Goal: Task Accomplishment & Management: Use online tool/utility

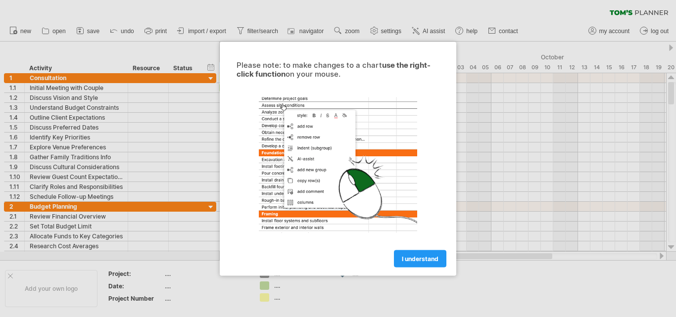
click at [422, 261] on span "I understand" at bounding box center [420, 258] width 37 height 7
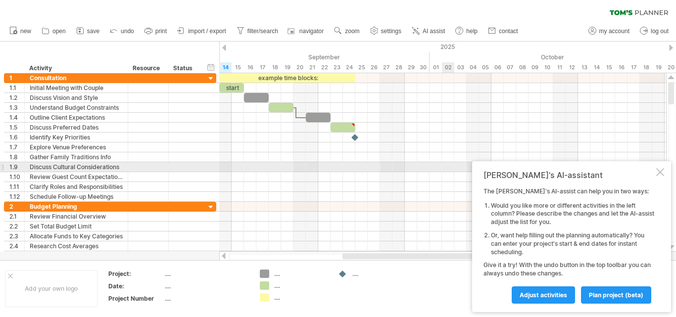
click at [658, 172] on div at bounding box center [660, 172] width 8 height 8
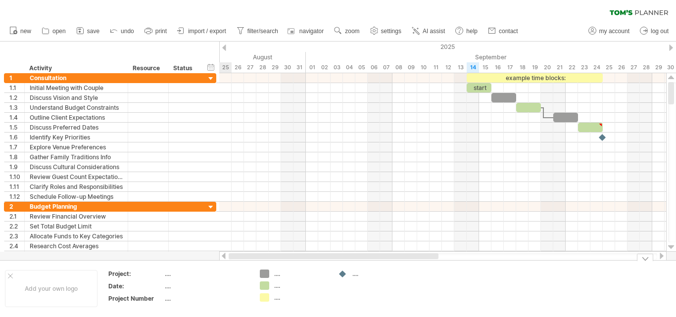
drag, startPoint x: 509, startPoint y: 255, endPoint x: 380, endPoint y: 276, distance: 130.8
click at [380, 276] on div "Trying to reach [DOMAIN_NAME] Connected again... 0% clear filter new 1" at bounding box center [338, 158] width 676 height 317
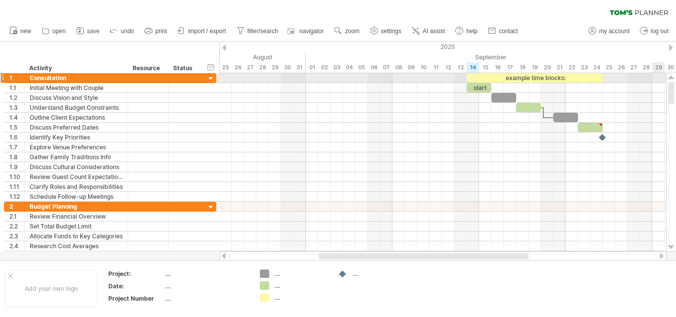
drag, startPoint x: 671, startPoint y: 90, endPoint x: 669, endPoint y: 79, distance: 11.0
click at [669, 79] on div at bounding box center [671, 162] width 10 height 179
click at [211, 79] on div at bounding box center [210, 78] width 9 height 9
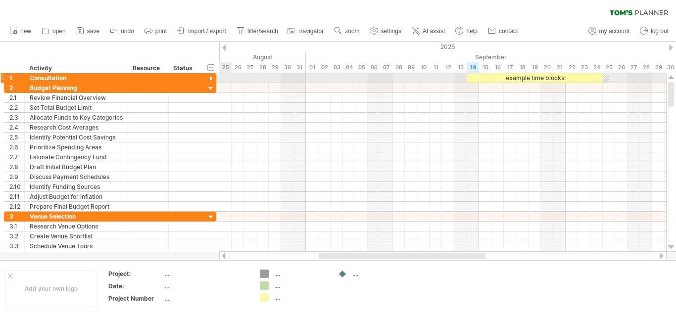
click at [211, 79] on div at bounding box center [210, 78] width 9 height 9
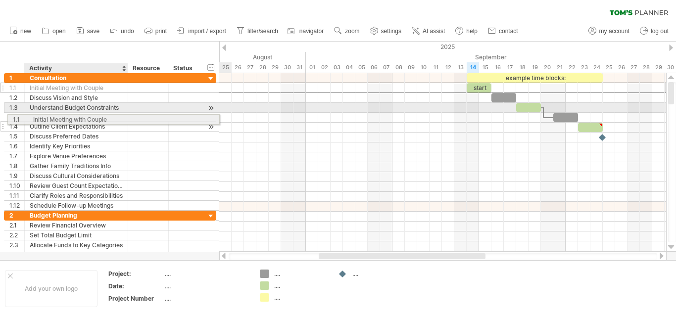
drag, startPoint x: 31, startPoint y: 88, endPoint x: 31, endPoint y: 120, distance: 32.2
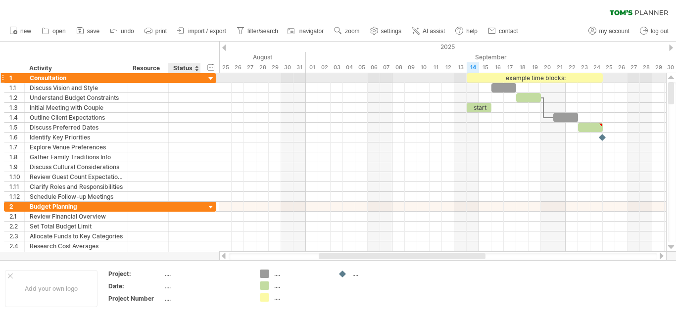
click at [209, 79] on div at bounding box center [210, 78] width 9 height 9
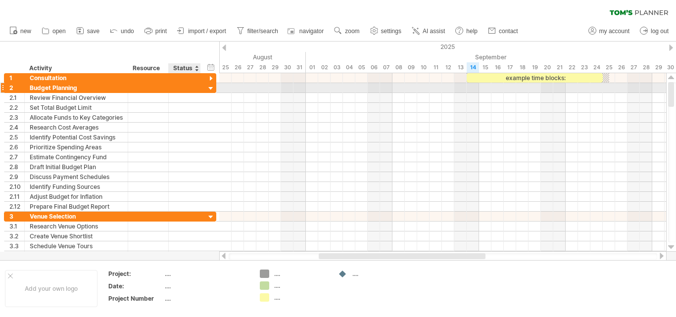
click at [210, 91] on div at bounding box center [210, 88] width 9 height 9
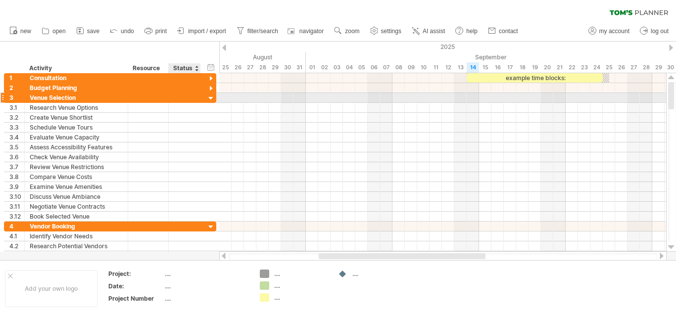
click at [210, 98] on div at bounding box center [210, 98] width 9 height 9
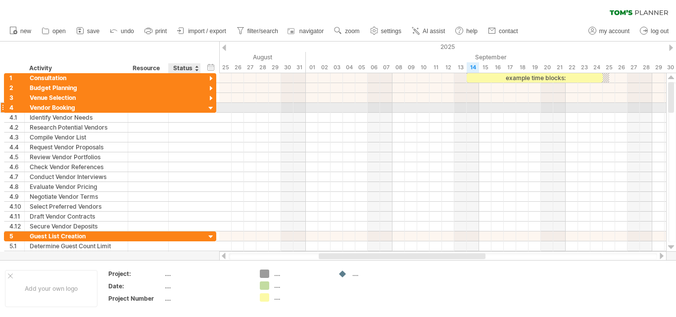
click at [210, 107] on div at bounding box center [210, 108] width 9 height 9
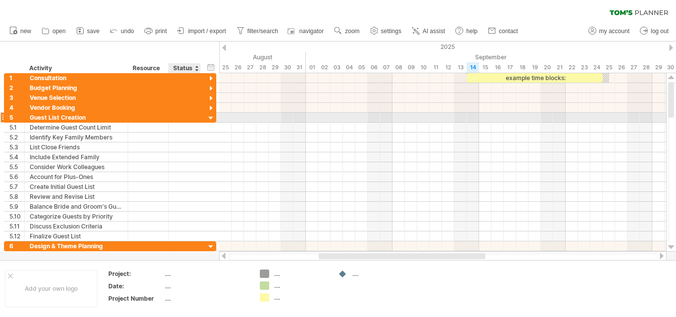
click at [211, 119] on div at bounding box center [210, 118] width 9 height 9
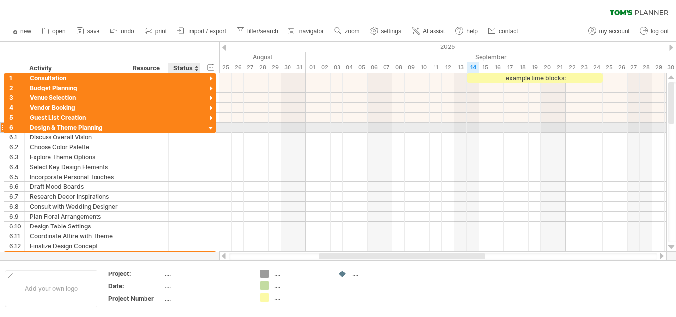
click at [211, 129] on div at bounding box center [210, 128] width 9 height 9
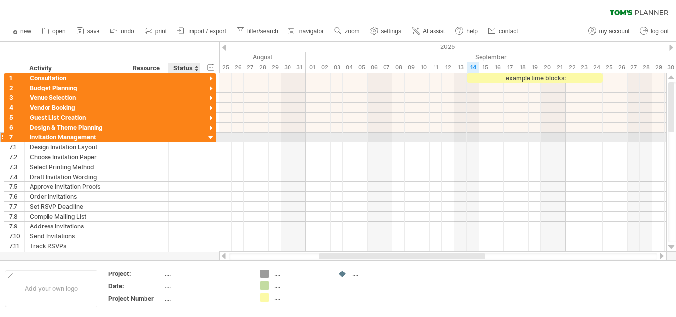
click at [210, 138] on div at bounding box center [210, 138] width 9 height 9
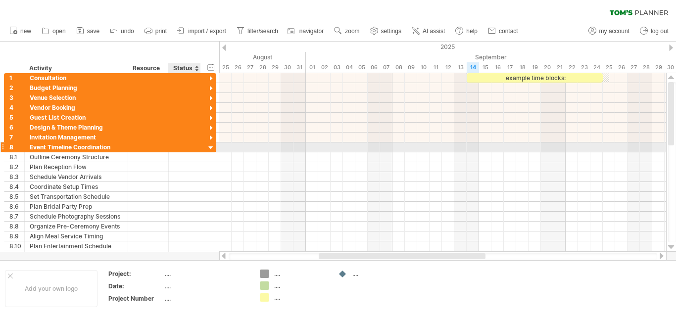
click at [210, 144] on div at bounding box center [210, 147] width 9 height 9
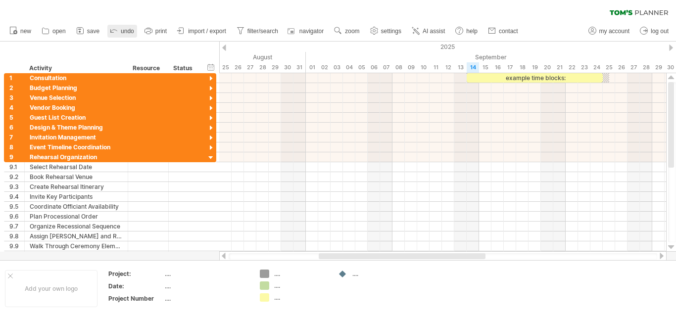
click at [114, 33] on icon at bounding box center [114, 30] width 10 height 10
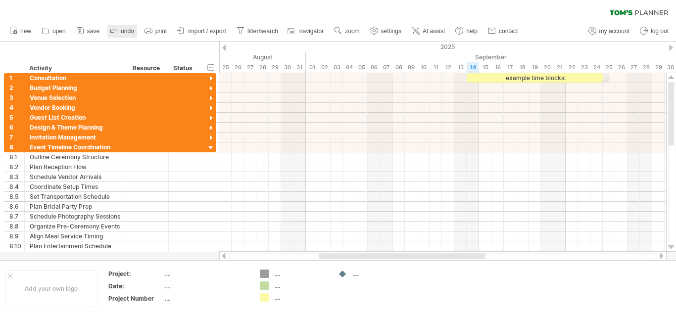
click at [114, 33] on icon at bounding box center [114, 30] width 10 height 10
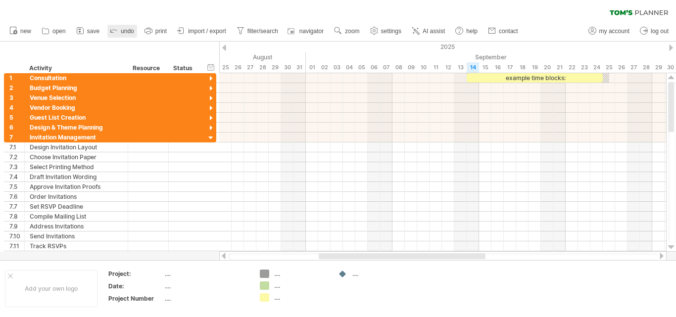
click at [114, 33] on icon at bounding box center [114, 30] width 10 height 10
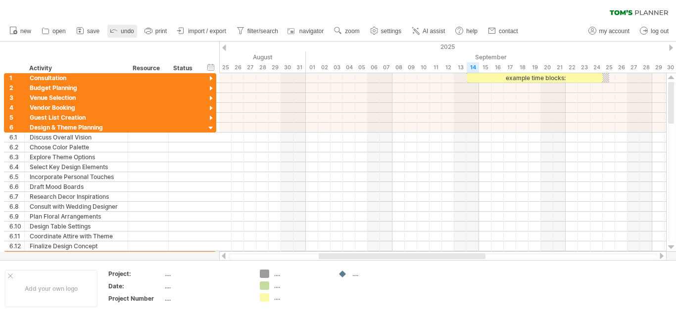
click at [114, 33] on icon at bounding box center [114, 30] width 10 height 10
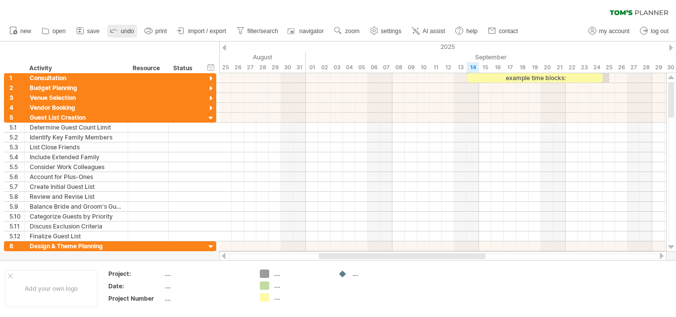
click at [114, 33] on icon at bounding box center [114, 30] width 10 height 10
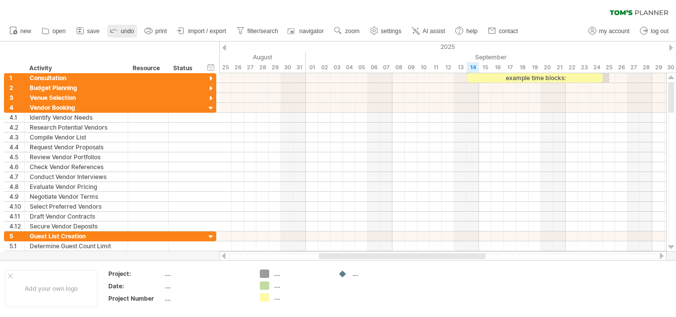
click at [114, 33] on icon at bounding box center [114, 30] width 10 height 10
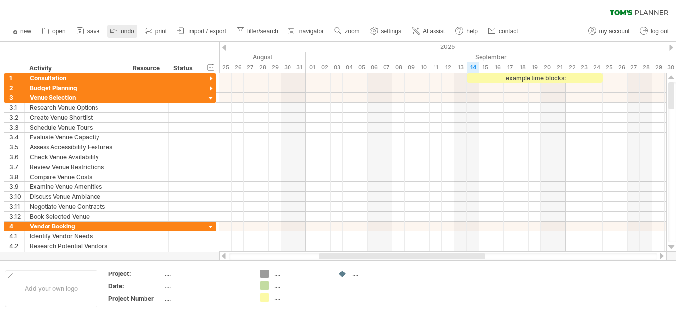
click at [114, 33] on icon at bounding box center [114, 30] width 10 height 10
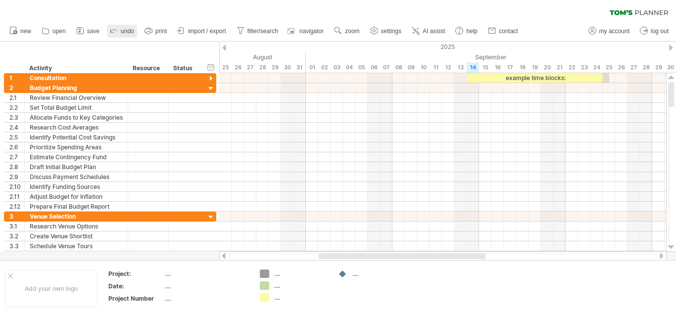
click at [114, 33] on icon at bounding box center [114, 30] width 10 height 10
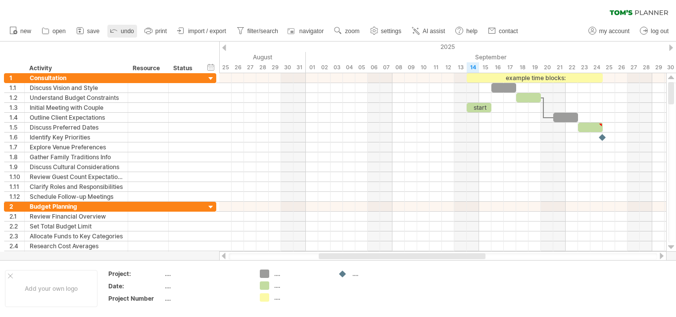
click at [114, 33] on icon at bounding box center [114, 30] width 10 height 10
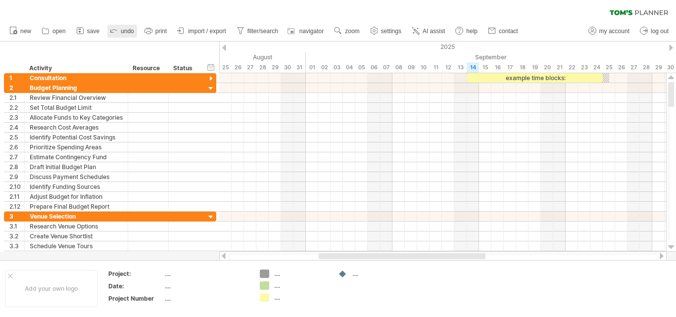
click at [114, 33] on icon at bounding box center [114, 30] width 10 height 10
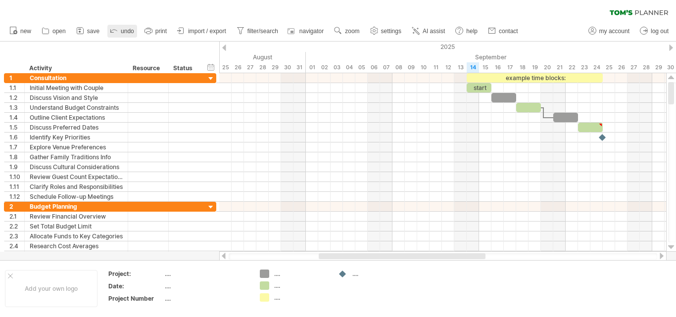
click at [114, 33] on icon at bounding box center [114, 30] width 10 height 10
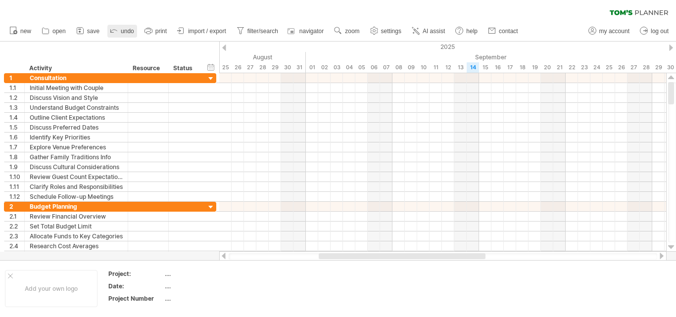
click at [114, 33] on icon at bounding box center [114, 30] width 10 height 10
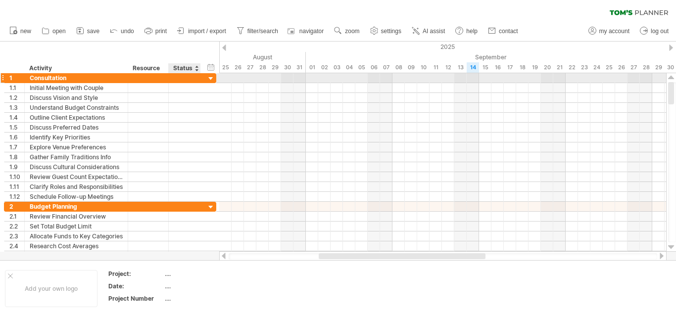
click at [212, 77] on div at bounding box center [210, 78] width 9 height 9
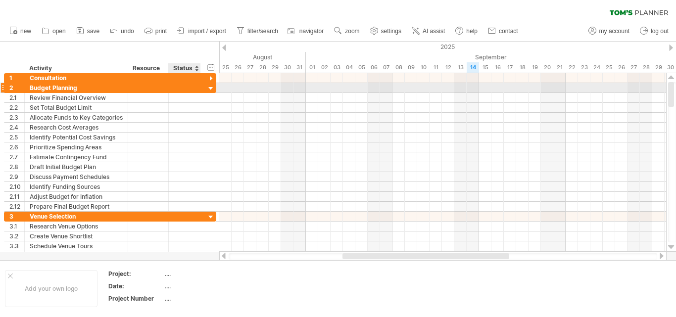
click at [213, 92] on div at bounding box center [210, 88] width 9 height 9
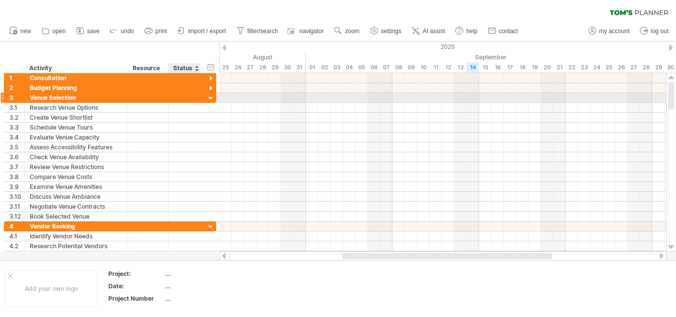
click at [211, 100] on div at bounding box center [210, 98] width 9 height 9
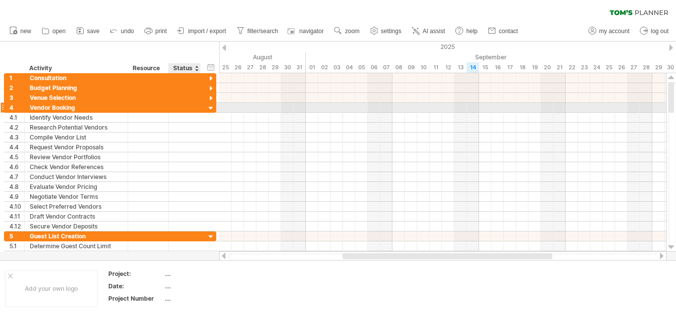
click at [209, 107] on div at bounding box center [210, 108] width 9 height 9
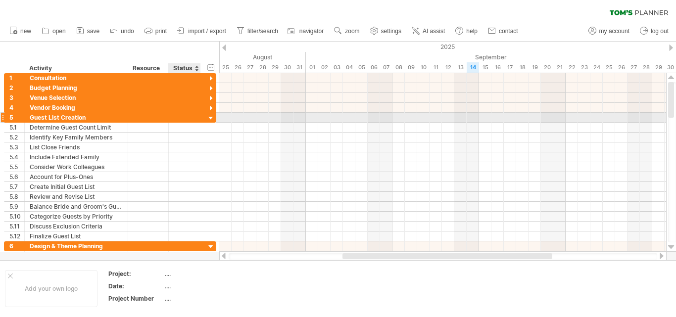
click at [209, 116] on div at bounding box center [210, 118] width 9 height 9
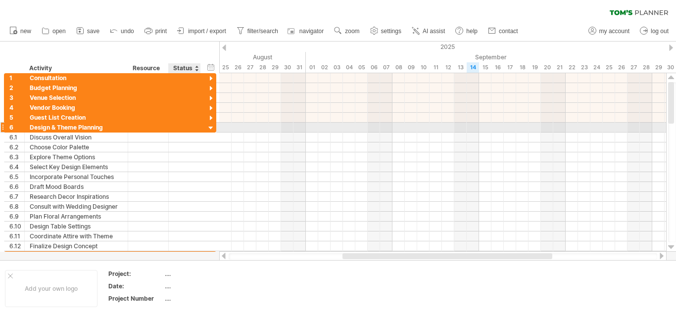
click at [209, 130] on div at bounding box center [210, 128] width 9 height 9
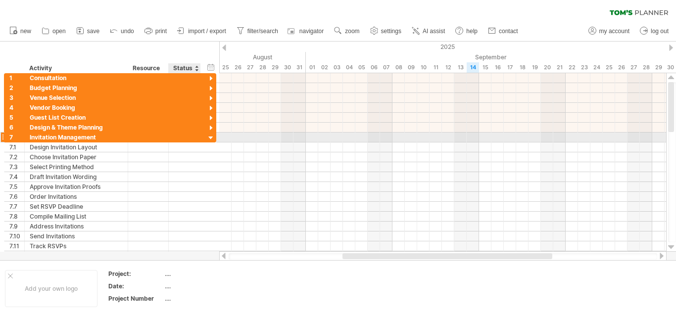
click at [210, 138] on div at bounding box center [210, 138] width 9 height 9
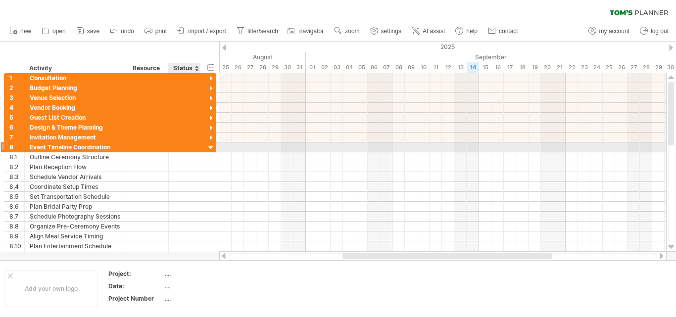
click at [210, 146] on div at bounding box center [210, 147] width 9 height 9
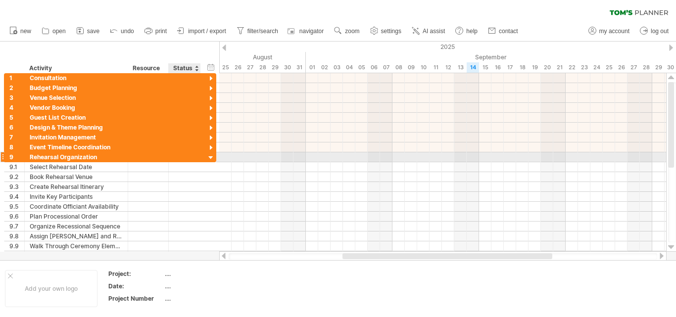
click at [210, 156] on div at bounding box center [210, 157] width 9 height 9
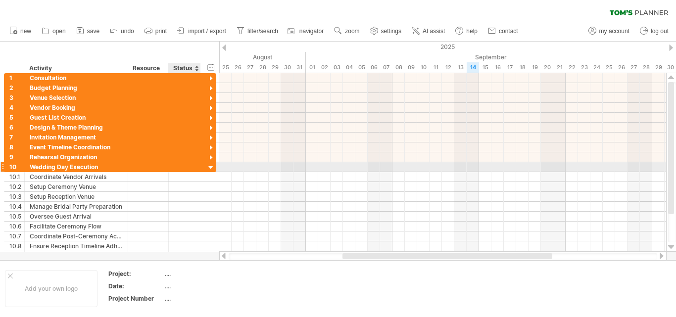
click at [210, 164] on div at bounding box center [210, 167] width 9 height 9
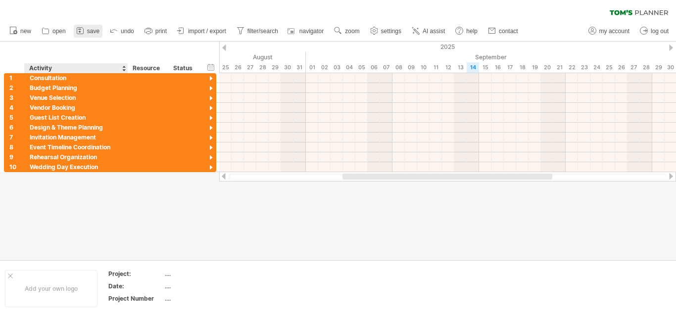
click at [92, 35] on link "save" at bounding box center [88, 31] width 29 height 13
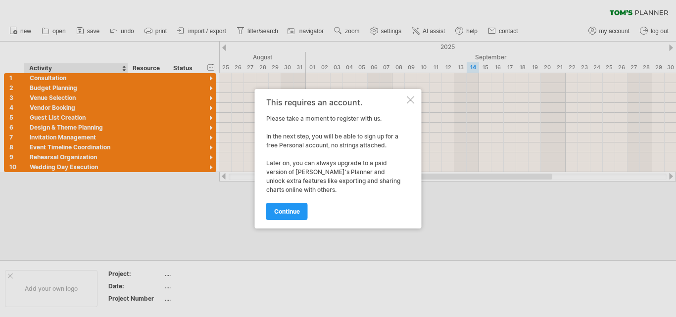
click at [411, 101] on div at bounding box center [411, 100] width 8 height 8
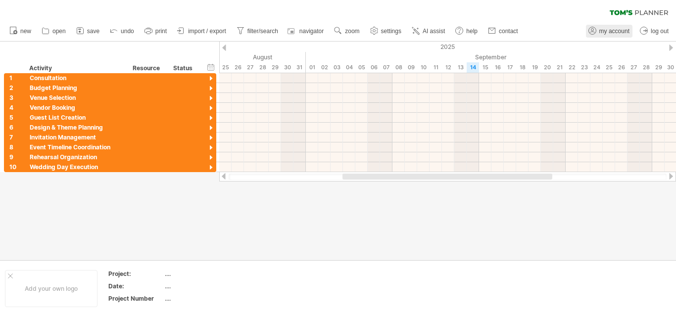
click at [606, 31] on span "my account" at bounding box center [614, 31] width 30 height 7
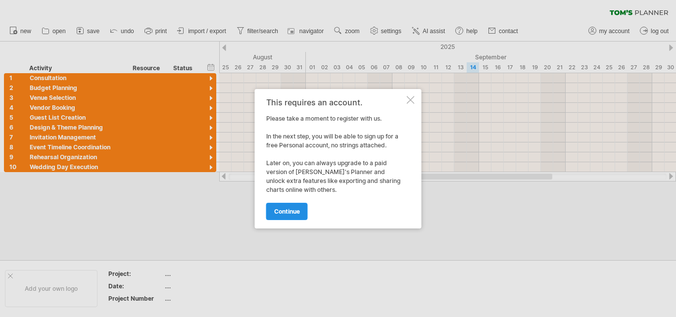
click at [281, 214] on span "continue" at bounding box center [287, 211] width 26 height 7
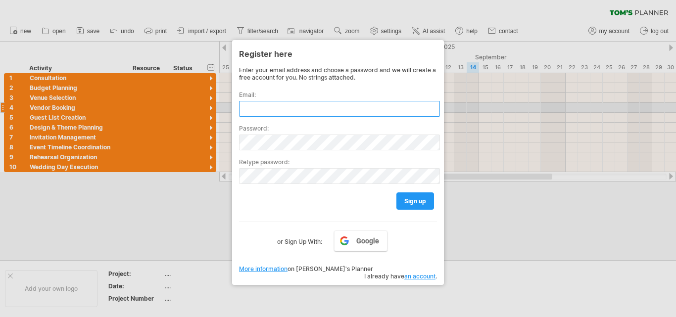
click at [280, 108] on input "text" at bounding box center [339, 109] width 201 height 16
type input "*"
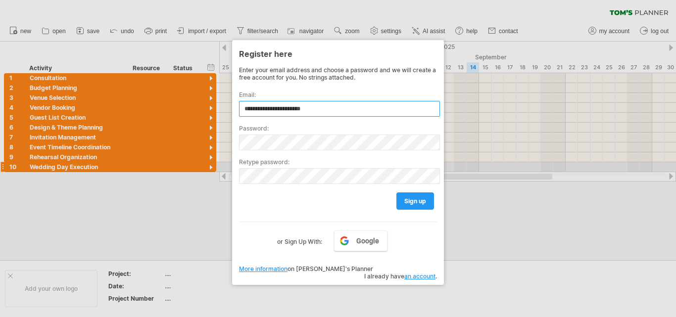
type input "**********"
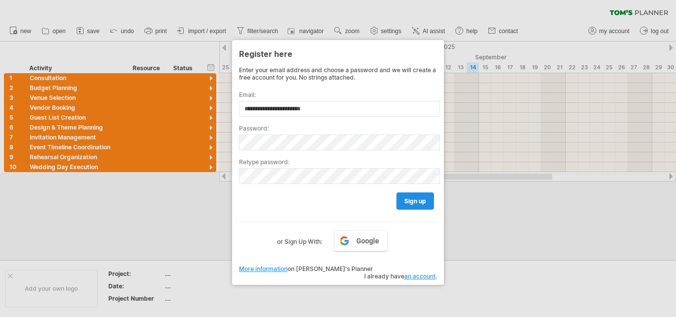
click at [411, 199] on span "sign up" at bounding box center [415, 200] width 22 height 7
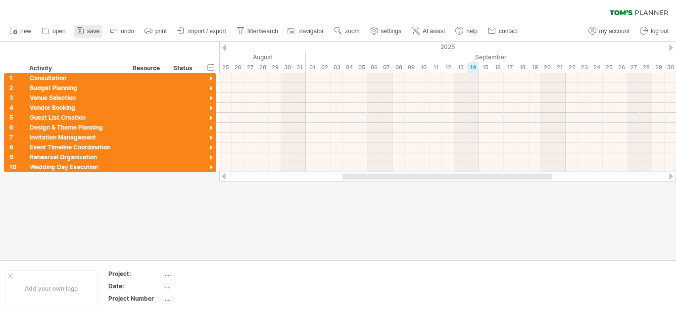
click at [83, 33] on icon at bounding box center [80, 31] width 10 height 10
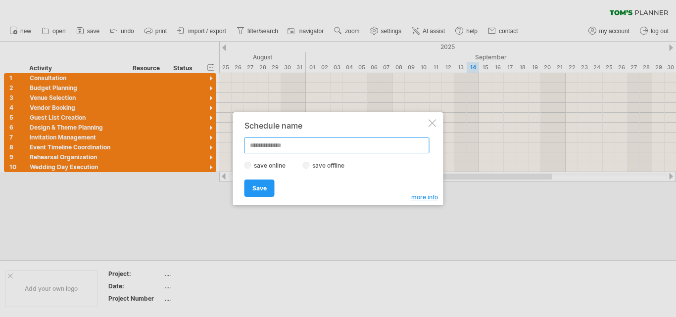
click at [267, 149] on input "text" at bounding box center [336, 145] width 185 height 16
type input "******"
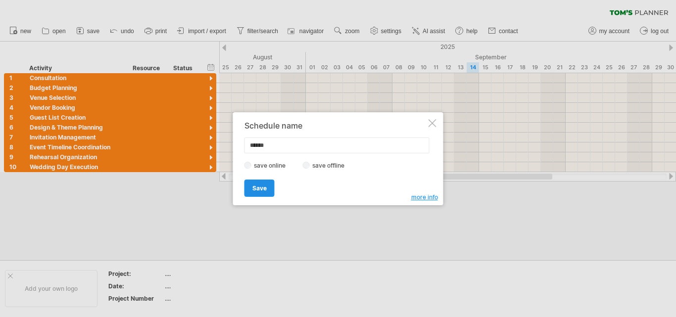
click at [261, 192] on link "Save" at bounding box center [259, 188] width 30 height 17
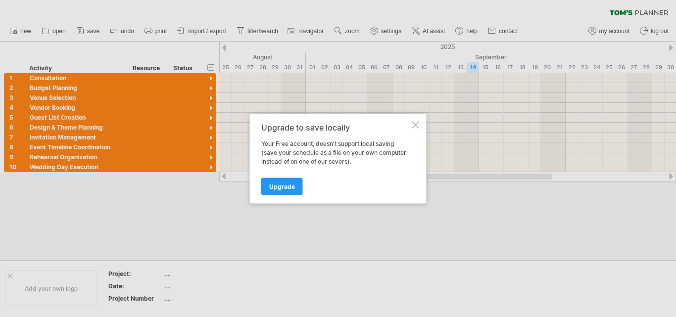
click at [413, 128] on div at bounding box center [416, 125] width 8 height 8
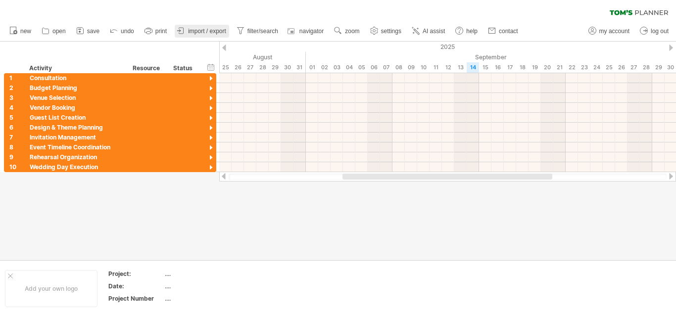
click at [201, 29] on span "import / export" at bounding box center [207, 31] width 38 height 7
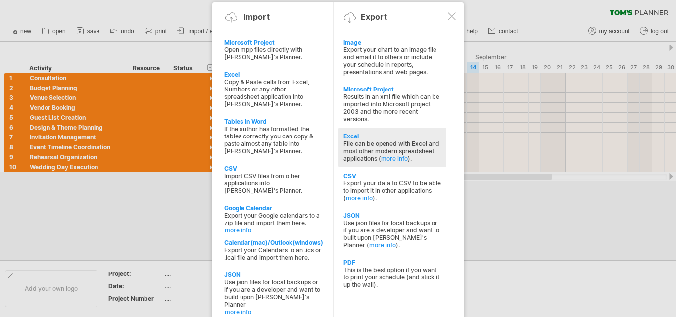
click at [354, 138] on div "Excel" at bounding box center [392, 136] width 98 height 7
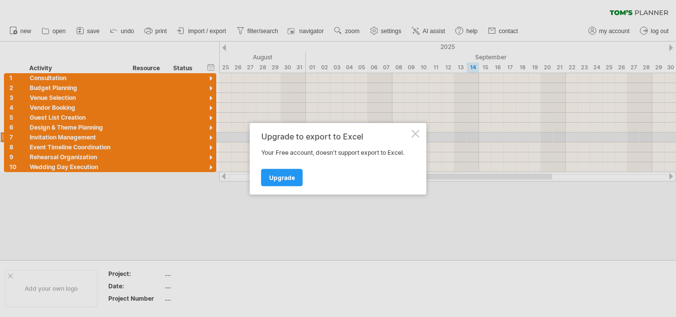
click at [412, 134] on div at bounding box center [416, 134] width 8 height 8
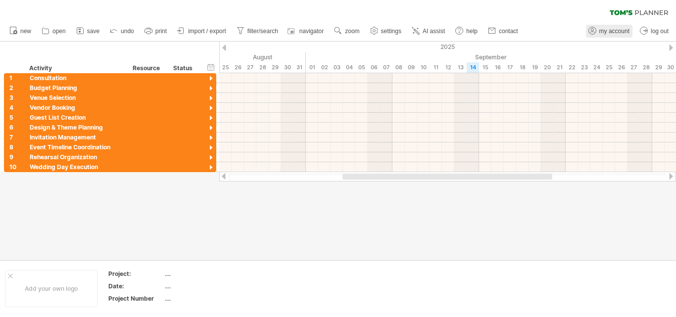
click at [606, 31] on span "my account" at bounding box center [614, 31] width 30 height 7
type input "**********"
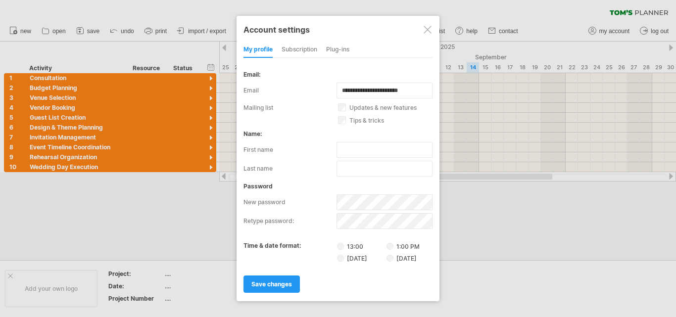
click at [302, 51] on div "subscription" at bounding box center [299, 50] width 36 height 16
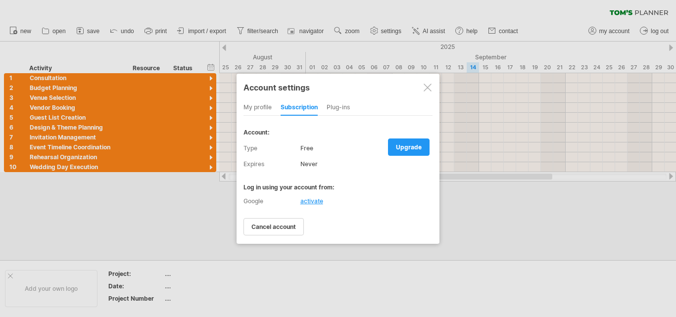
click at [343, 107] on div "Plug-ins" at bounding box center [337, 108] width 23 height 16
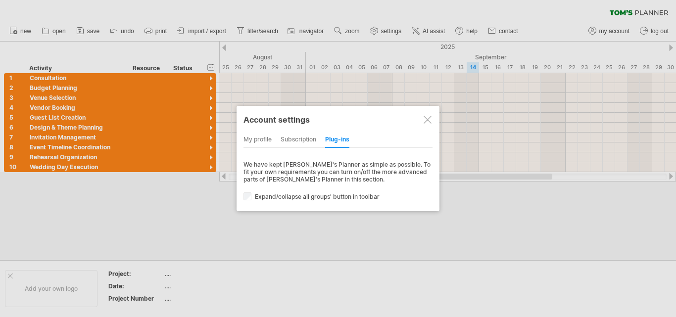
click at [301, 137] on div "subscription" at bounding box center [298, 140] width 36 height 16
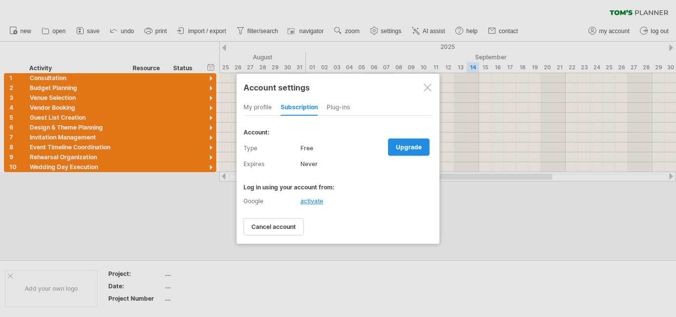
click at [424, 148] on link "upgrade" at bounding box center [409, 146] width 42 height 17
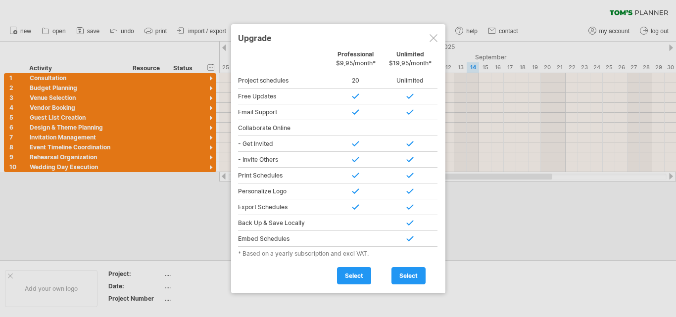
click at [434, 37] on div at bounding box center [433, 38] width 8 height 8
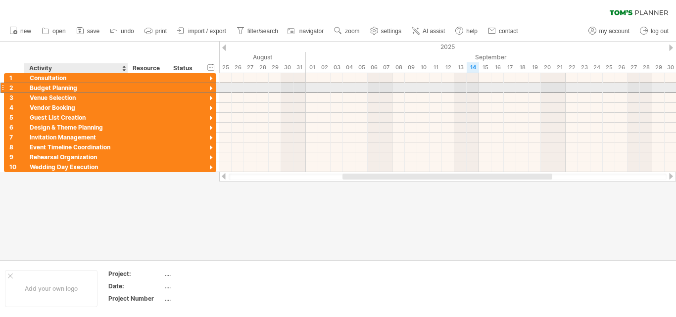
drag, startPoint x: 81, startPoint y: 91, endPoint x: 25, endPoint y: 89, distance: 55.9
click at [25, 89] on div "**********" at bounding box center [76, 87] width 103 height 9
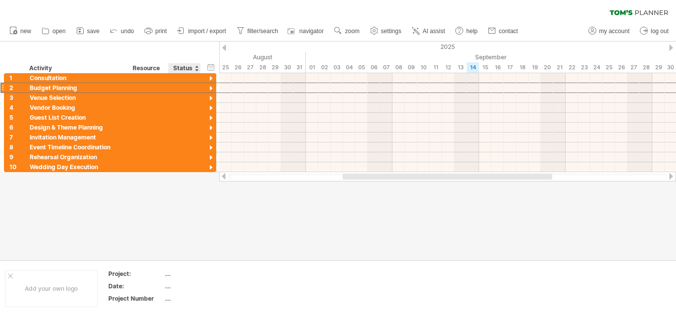
click at [183, 233] on div at bounding box center [338, 151] width 676 height 219
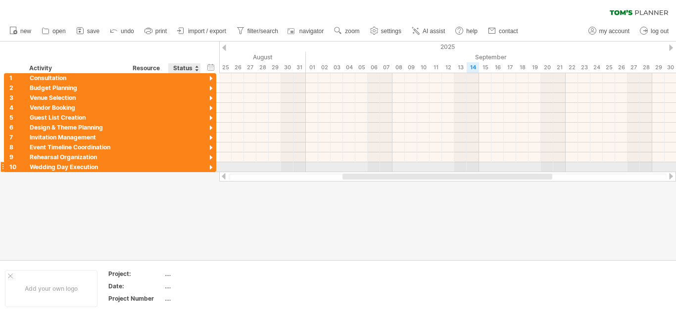
click at [209, 168] on div at bounding box center [210, 167] width 9 height 9
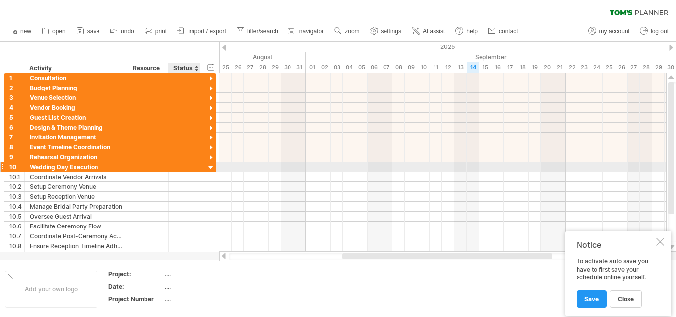
click at [209, 168] on div at bounding box center [210, 167] width 9 height 9
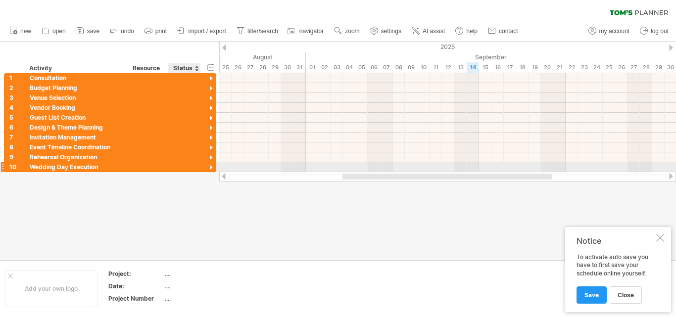
click at [209, 168] on div at bounding box center [210, 167] width 9 height 9
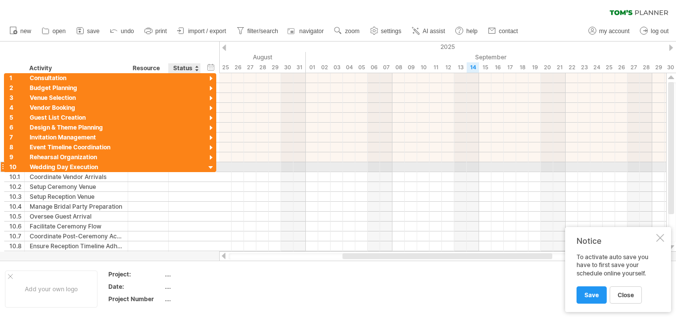
click at [209, 168] on div at bounding box center [210, 167] width 9 height 9
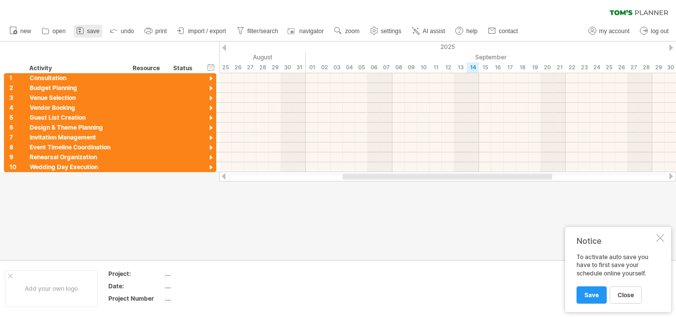
click at [93, 31] on span "save" at bounding box center [93, 31] width 12 height 7
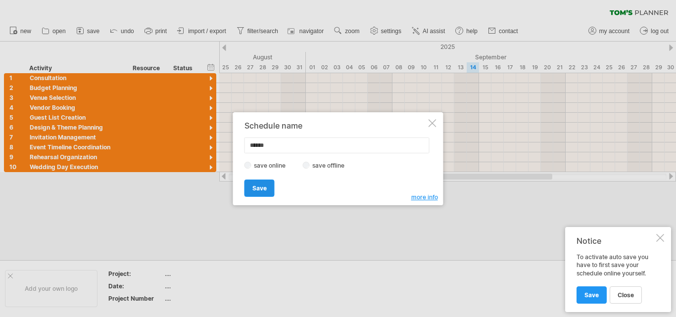
type input "******"
click at [257, 188] on span "Save" at bounding box center [259, 187] width 14 height 7
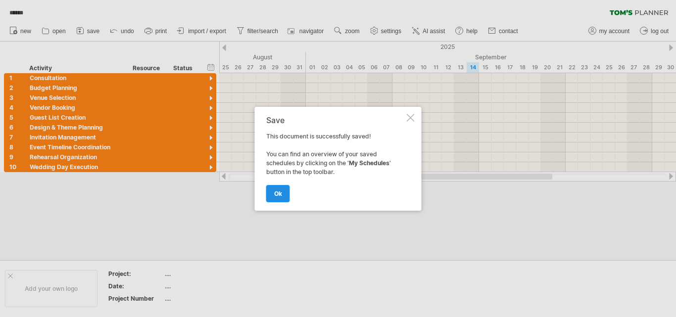
click at [281, 193] on span "ok" at bounding box center [278, 193] width 8 height 7
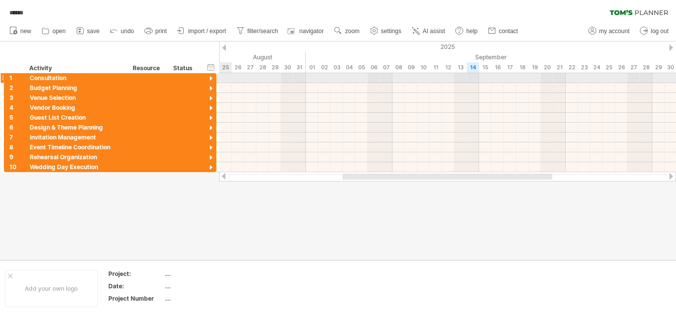
click at [207, 75] on div at bounding box center [210, 78] width 9 height 9
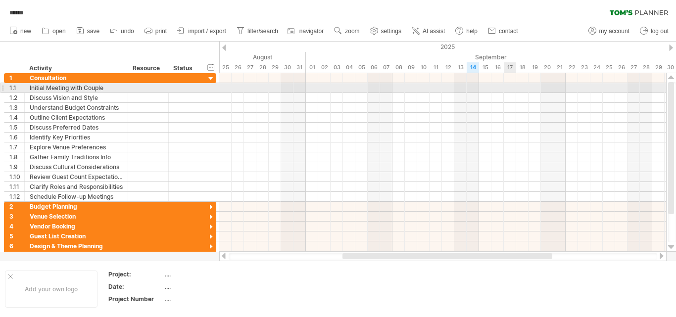
click at [510, 88] on div at bounding box center [442, 88] width 447 height 10
click at [496, 86] on div at bounding box center [442, 88] width 447 height 10
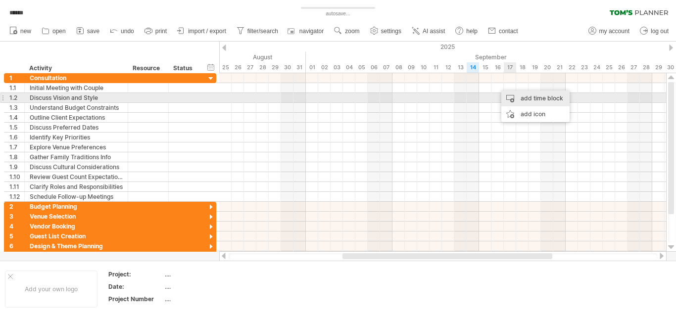
click at [525, 95] on div "add time block" at bounding box center [535, 99] width 68 height 16
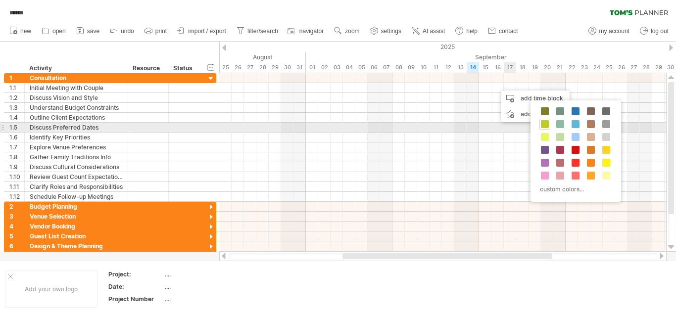
click at [545, 125] on span at bounding box center [545, 124] width 8 height 8
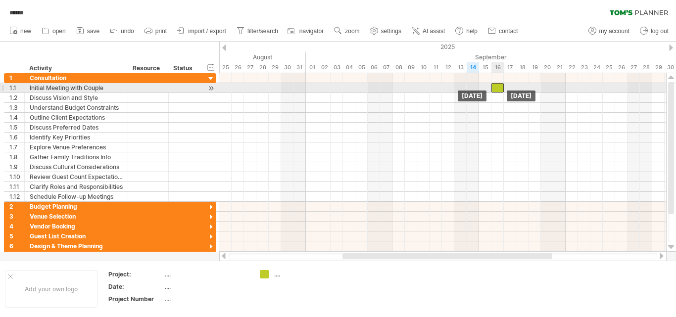
drag, startPoint x: 504, startPoint y: 86, endPoint x: 497, endPoint y: 87, distance: 7.0
click at [497, 87] on div at bounding box center [497, 87] width 12 height 9
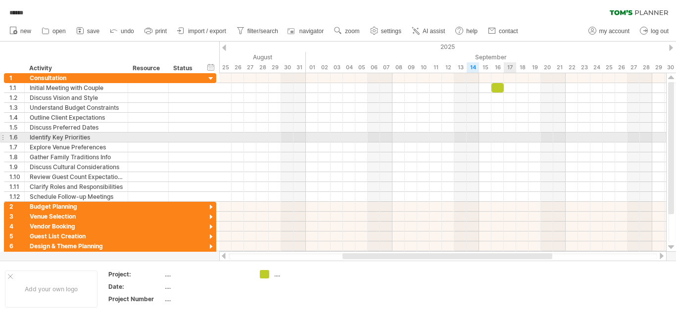
click at [509, 137] on div at bounding box center [442, 138] width 447 height 10
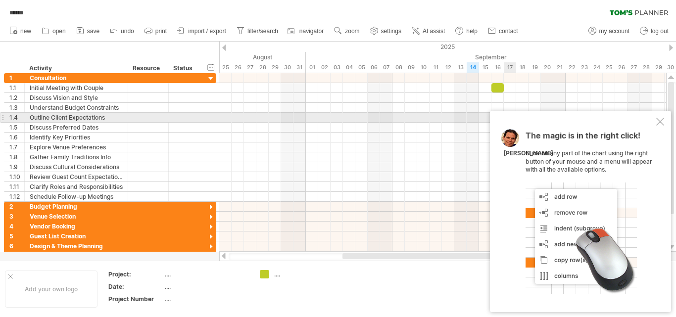
click at [660, 121] on div at bounding box center [660, 122] width 8 height 8
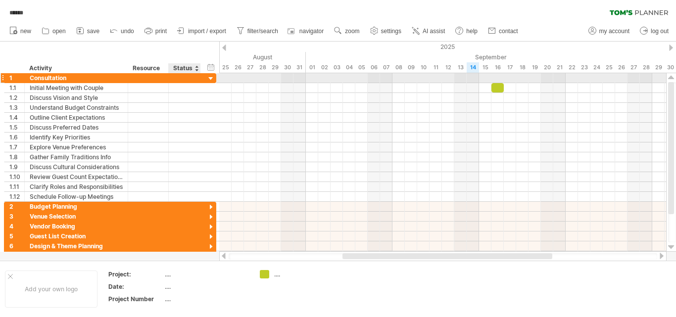
click at [211, 77] on div at bounding box center [210, 78] width 9 height 9
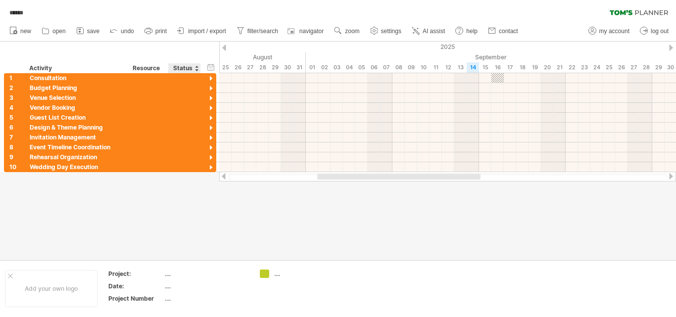
click at [182, 70] on div "Status" at bounding box center [184, 68] width 22 height 10
click at [140, 68] on div "Resource" at bounding box center [148, 68] width 30 height 10
click at [165, 65] on div at bounding box center [164, 68] width 4 height 10
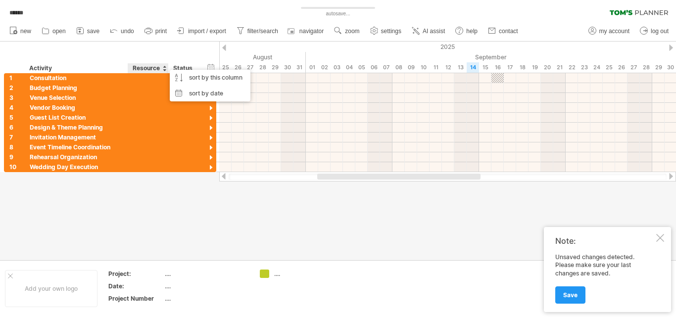
click at [246, 235] on div at bounding box center [338, 151] width 676 height 219
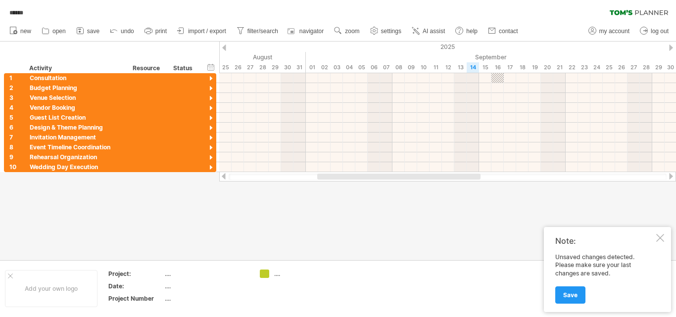
click at [659, 235] on div at bounding box center [660, 238] width 8 height 8
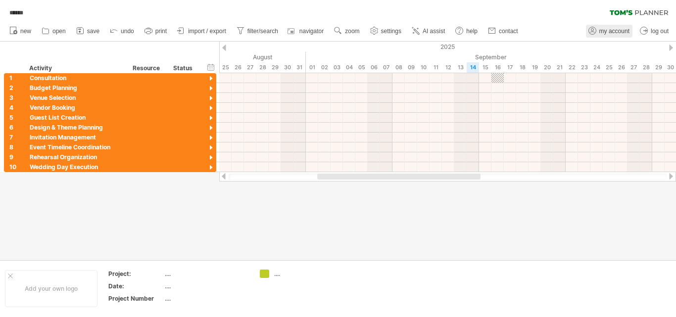
click at [616, 31] on span "my account" at bounding box center [614, 31] width 30 height 7
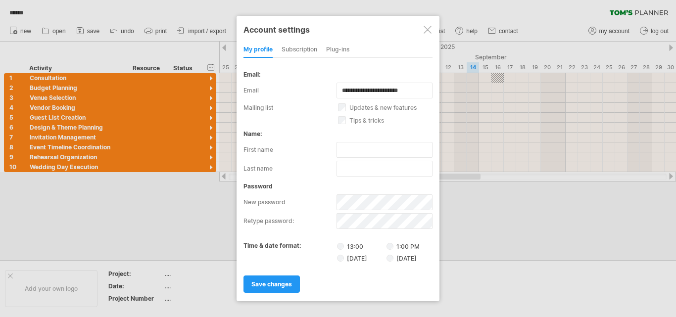
click at [429, 32] on div at bounding box center [427, 30] width 8 height 8
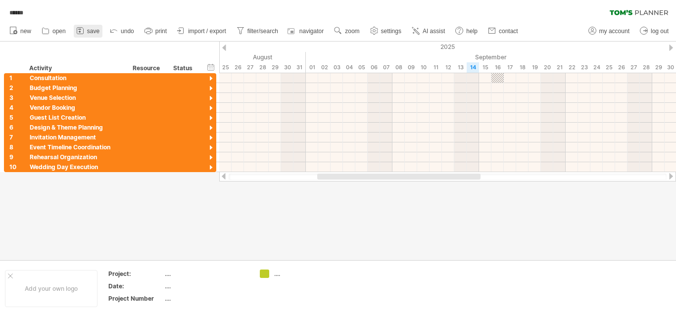
click at [91, 32] on span "save" at bounding box center [93, 31] width 12 height 7
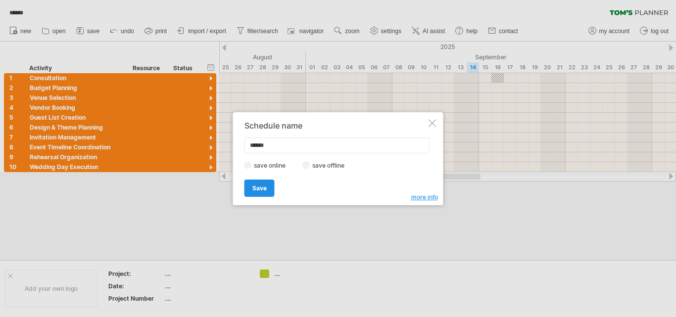
click at [267, 181] on link "Save" at bounding box center [259, 188] width 30 height 17
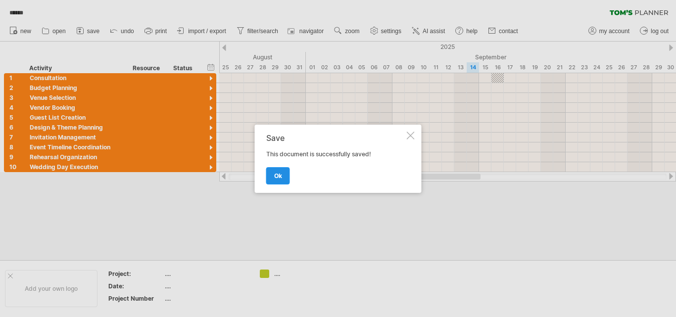
click at [276, 178] on span "ok" at bounding box center [278, 175] width 8 height 7
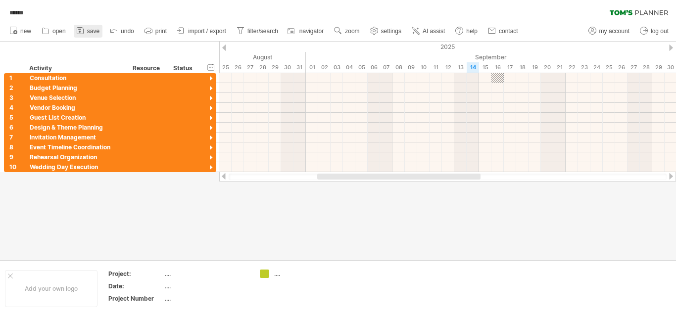
click at [97, 29] on span "save" at bounding box center [93, 31] width 12 height 7
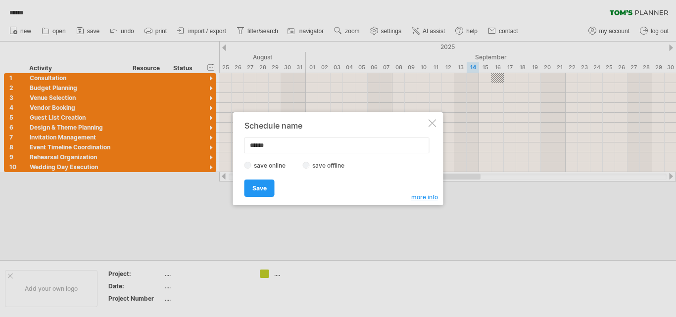
click at [305, 169] on div "save online save offline" at bounding box center [335, 165] width 182 height 9
click at [264, 188] on span "Save" at bounding box center [259, 187] width 14 height 7
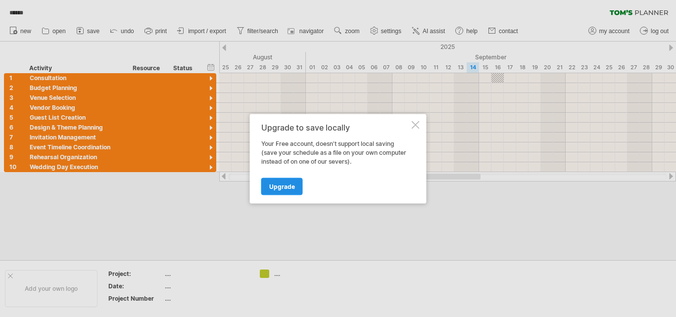
click at [275, 188] on span "Upgrade" at bounding box center [282, 186] width 26 height 7
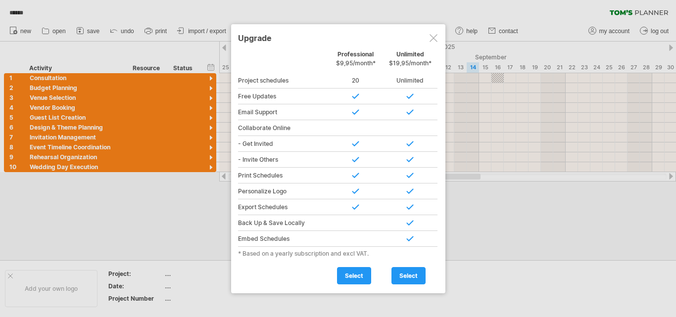
click at [601, 197] on div at bounding box center [338, 158] width 676 height 317
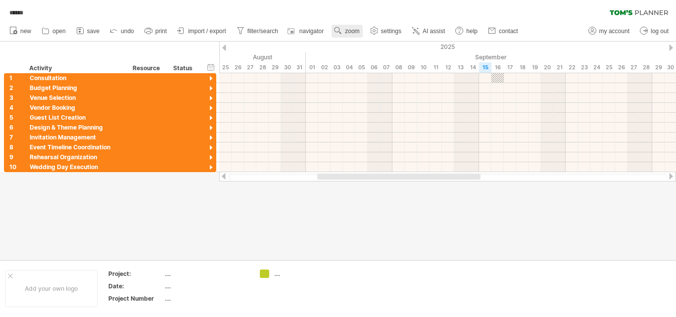
click at [352, 33] on span "zoom" at bounding box center [352, 31] width 14 height 7
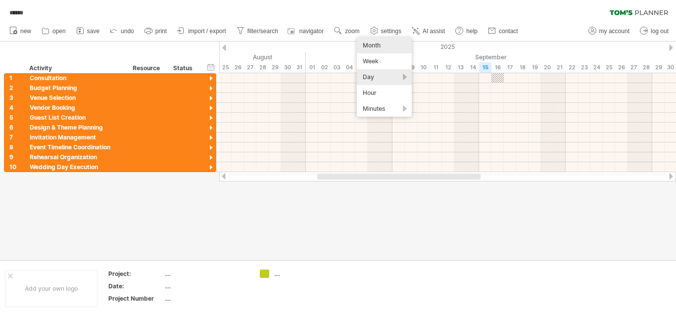
click at [374, 45] on div "Month" at bounding box center [384, 46] width 55 height 16
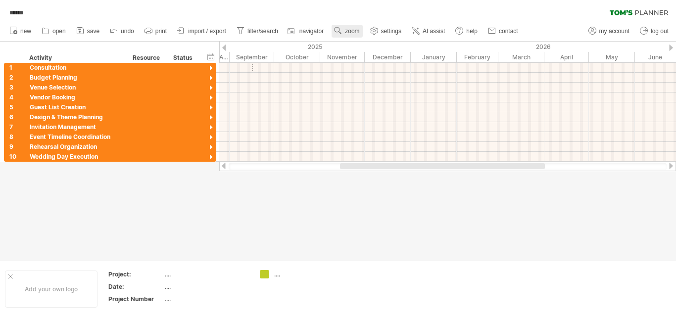
click at [350, 32] on span "zoom" at bounding box center [352, 31] width 14 height 7
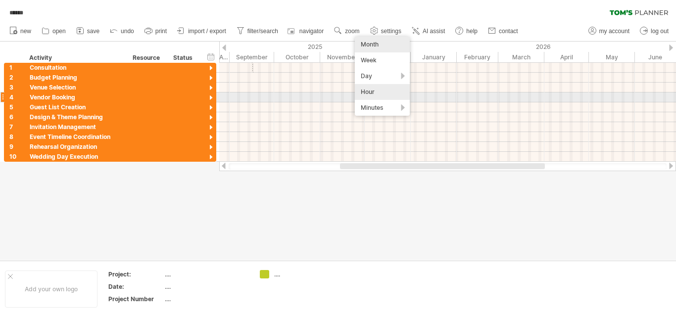
click at [374, 96] on div "Hour" at bounding box center [382, 92] width 55 height 16
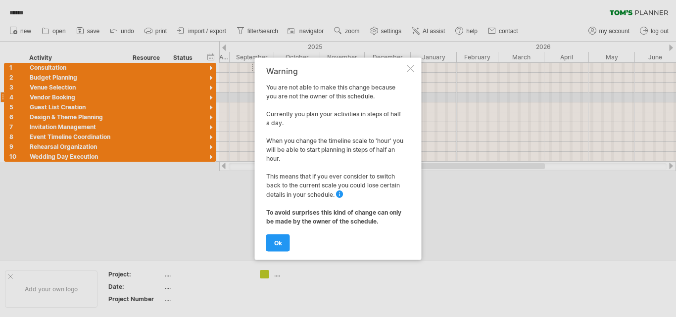
click at [413, 65] on div at bounding box center [411, 68] width 8 height 8
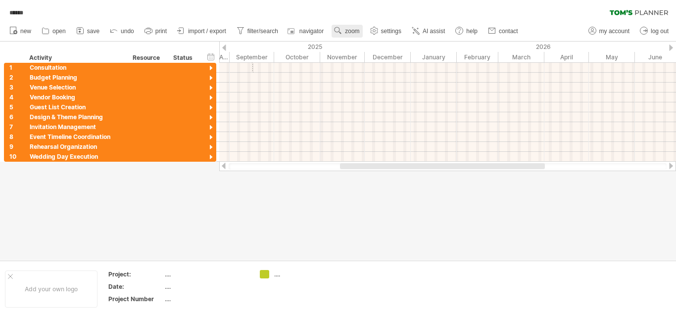
click at [349, 32] on span "zoom" at bounding box center [352, 31] width 14 height 7
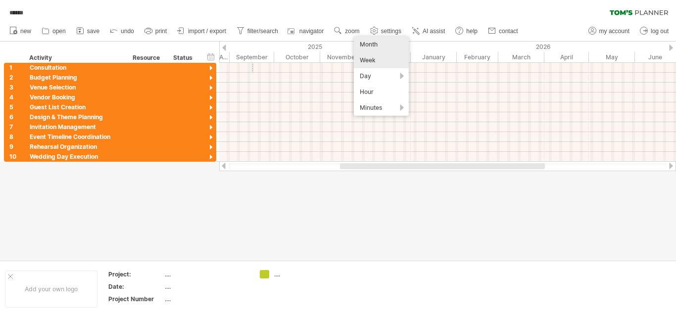
click at [374, 61] on div "Week" at bounding box center [381, 60] width 55 height 16
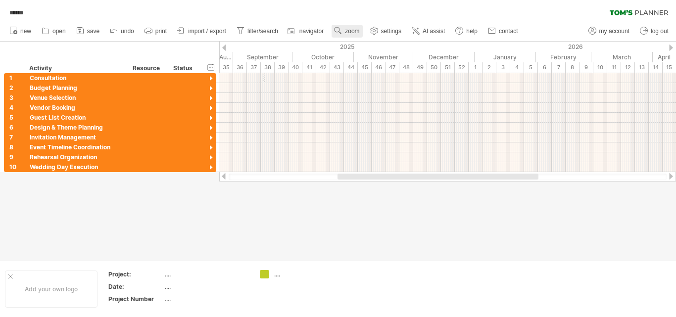
click at [359, 31] on span "zoom" at bounding box center [352, 31] width 14 height 7
click at [381, 73] on div "Day" at bounding box center [391, 75] width 55 height 16
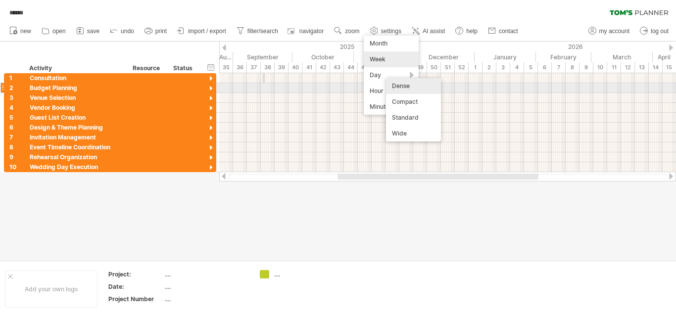
click at [396, 87] on div "Dense" at bounding box center [413, 86] width 55 height 16
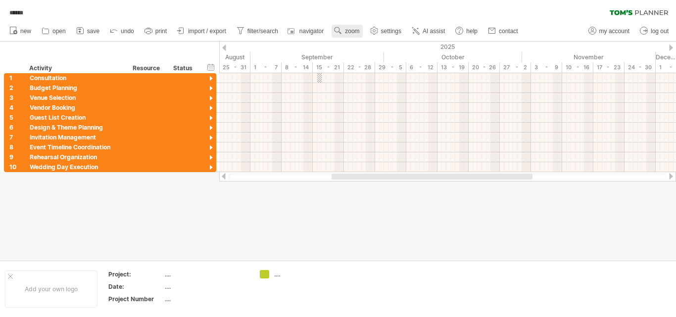
click at [344, 31] on link "zoom" at bounding box center [346, 31] width 31 height 13
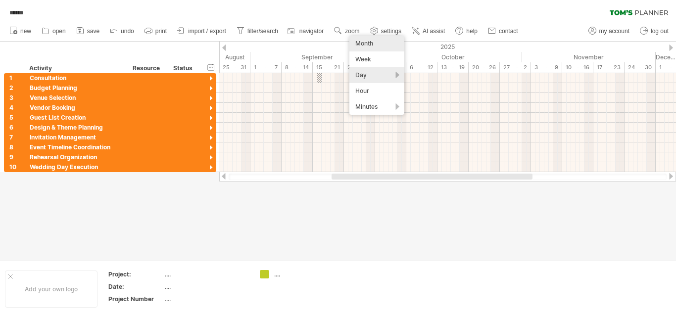
click at [372, 40] on div "Month" at bounding box center [376, 44] width 55 height 16
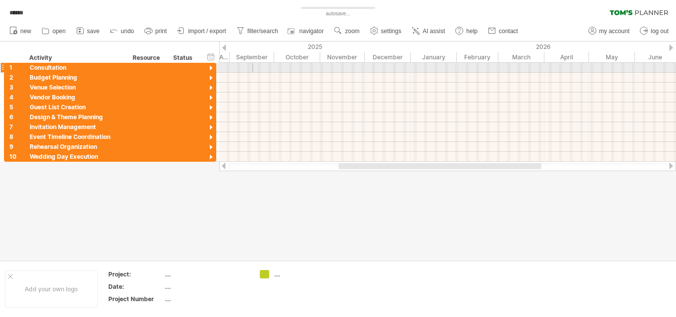
click at [254, 66] on div at bounding box center [447, 68] width 457 height 10
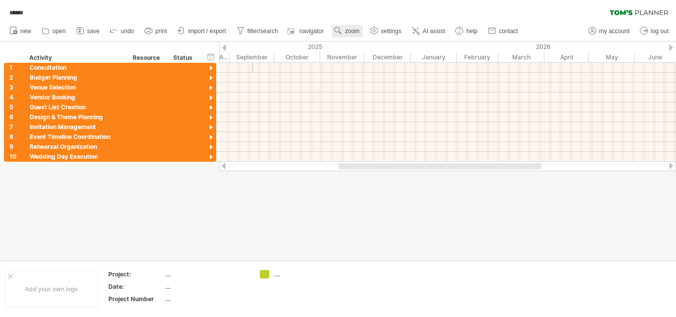
click at [350, 25] on link "zoom" at bounding box center [346, 31] width 31 height 13
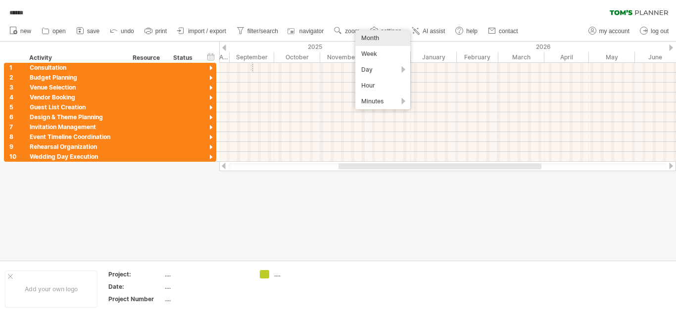
click at [380, 39] on div "Month" at bounding box center [382, 38] width 55 height 16
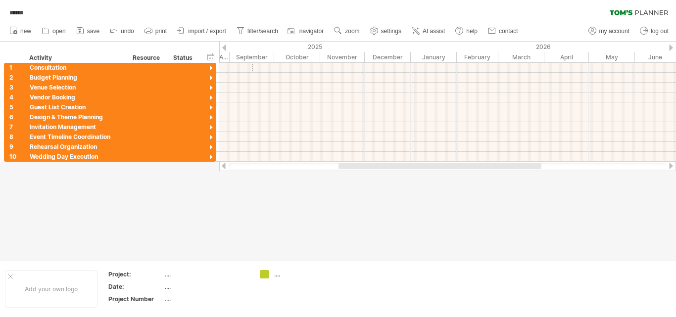
drag, startPoint x: 407, startPoint y: 163, endPoint x: 318, endPoint y: 170, distance: 89.3
click at [318, 170] on div at bounding box center [447, 166] width 457 height 10
click at [384, 57] on div "December" at bounding box center [388, 57] width 46 height 10
click at [377, 53] on div "December" at bounding box center [388, 57] width 46 height 10
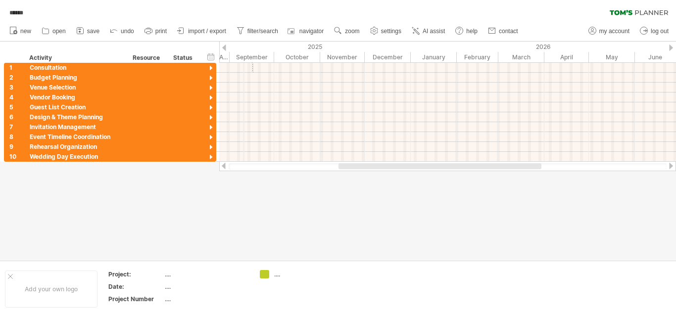
click at [244, 52] on div "September" at bounding box center [251, 57] width 45 height 10
click at [224, 45] on div at bounding box center [224, 48] width 4 height 6
click at [125, 33] on span "undo" at bounding box center [127, 31] width 13 height 7
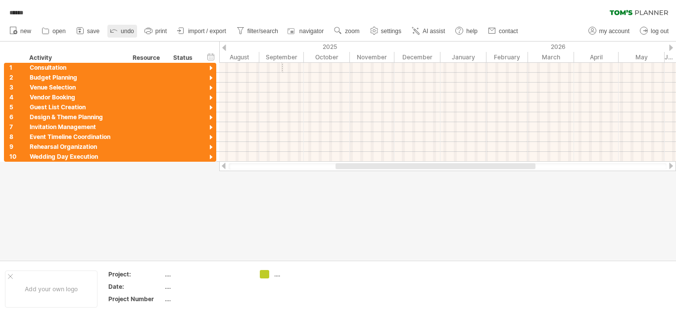
click at [125, 33] on span "undo" at bounding box center [127, 31] width 13 height 7
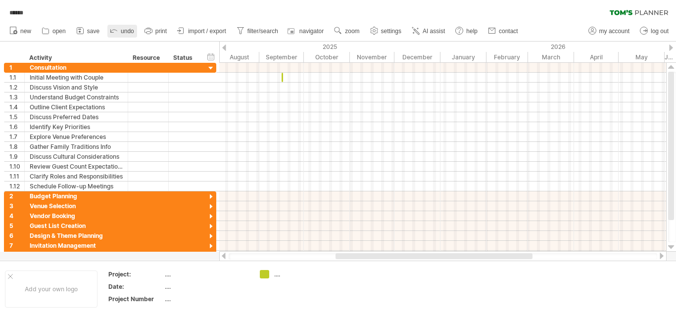
click at [125, 33] on span "undo" at bounding box center [127, 31] width 13 height 7
click at [131, 33] on span "undo" at bounding box center [127, 31] width 13 height 7
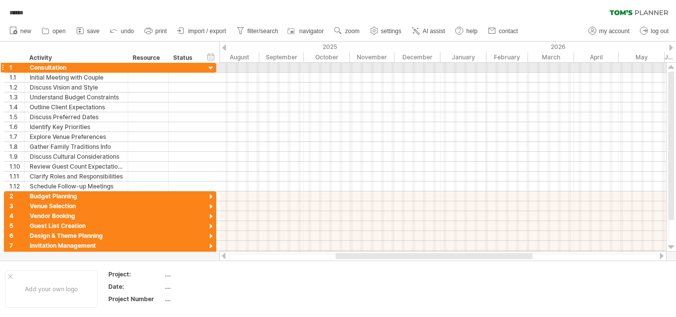
click at [211, 70] on div at bounding box center [210, 68] width 9 height 9
